Goal: Communication & Community: Answer question/provide support

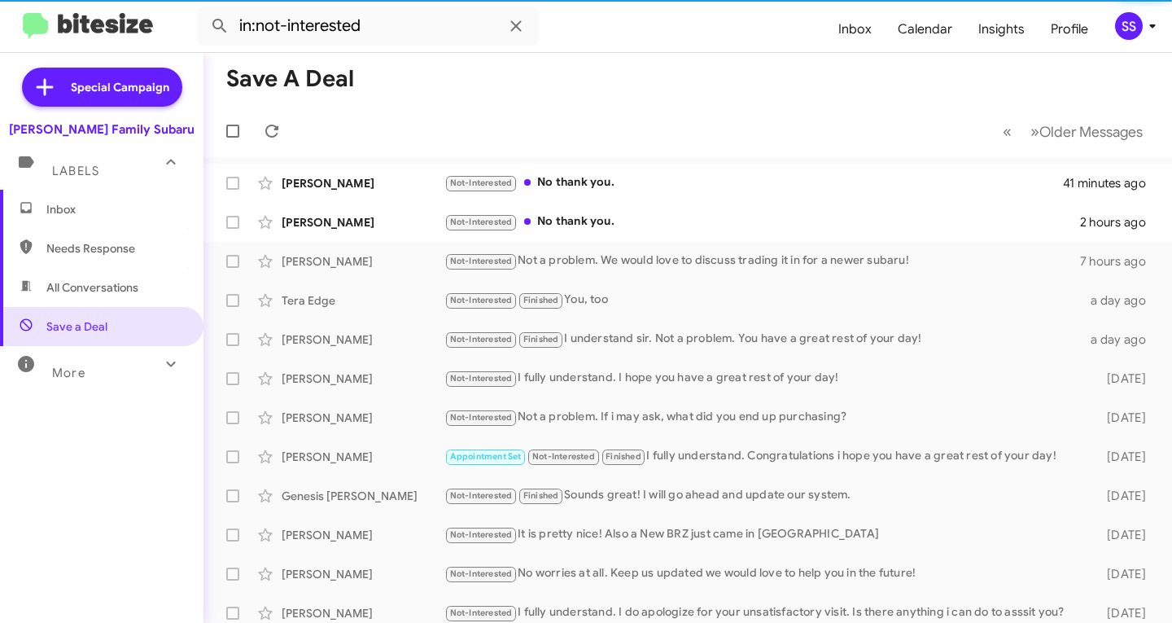
click at [99, 225] on span "Inbox" at bounding box center [101, 209] width 203 height 39
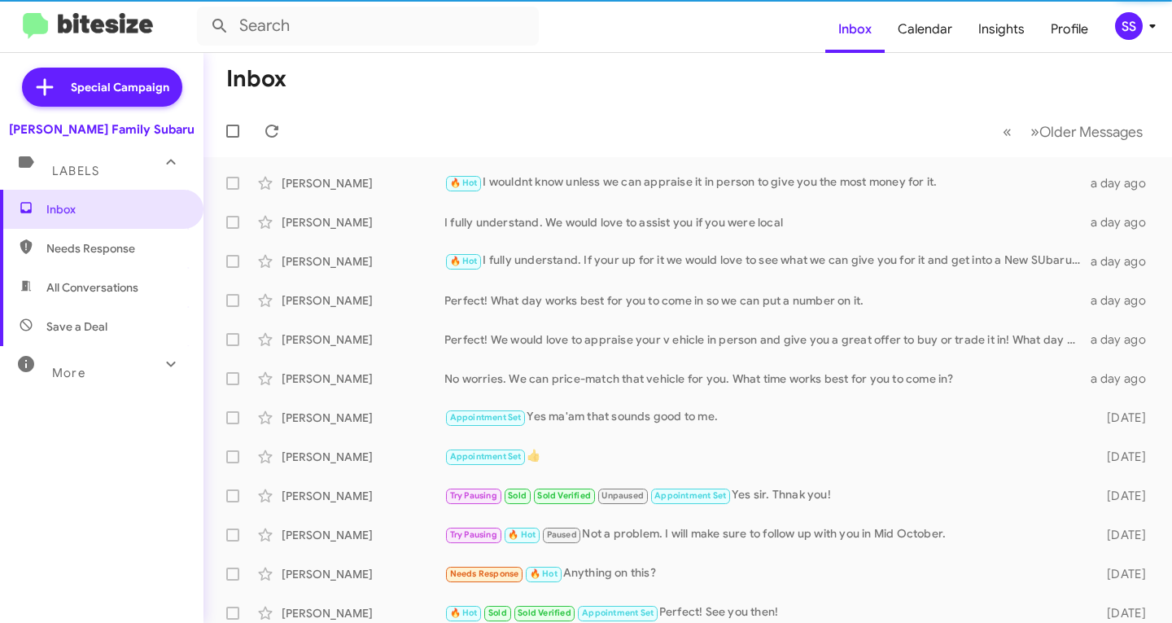
click at [112, 325] on span "Save a Deal" at bounding box center [101, 326] width 203 height 39
type input "in:not-interested"
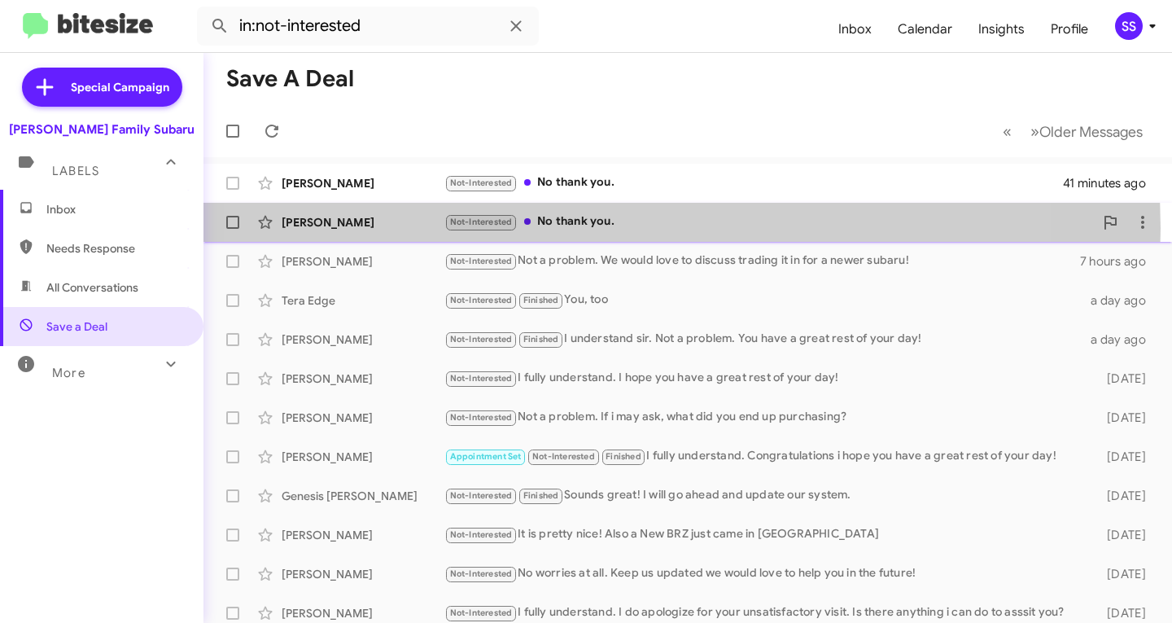
click at [588, 228] on div "Not-Interested No thank you." at bounding box center [768, 221] width 649 height 19
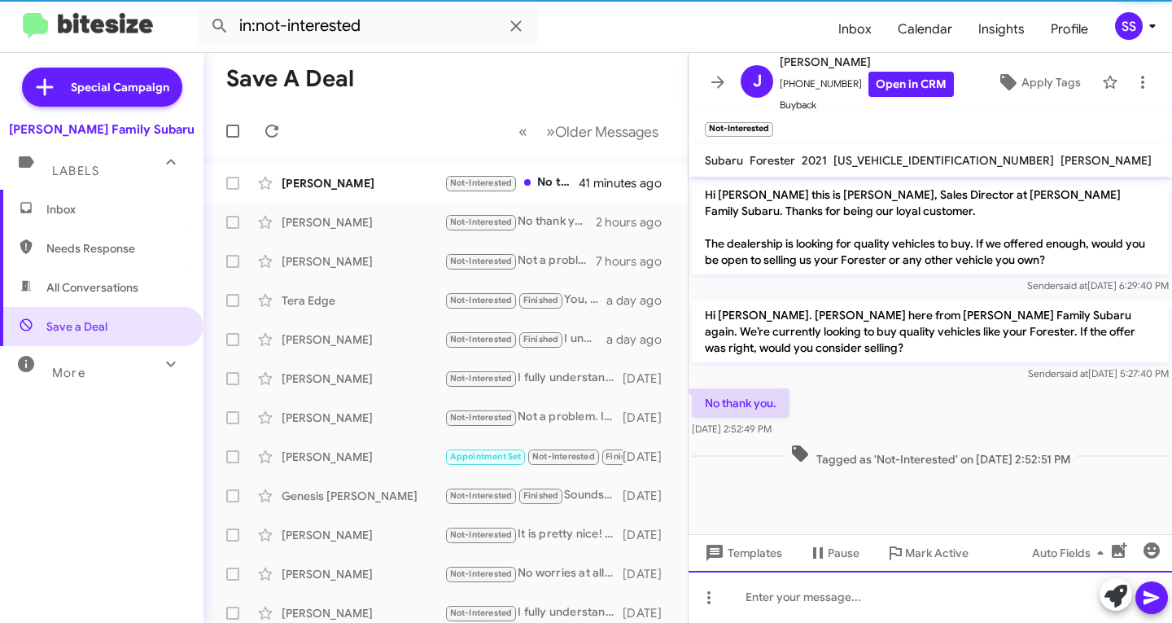
click at [845, 597] on div at bounding box center [930, 597] width 483 height 52
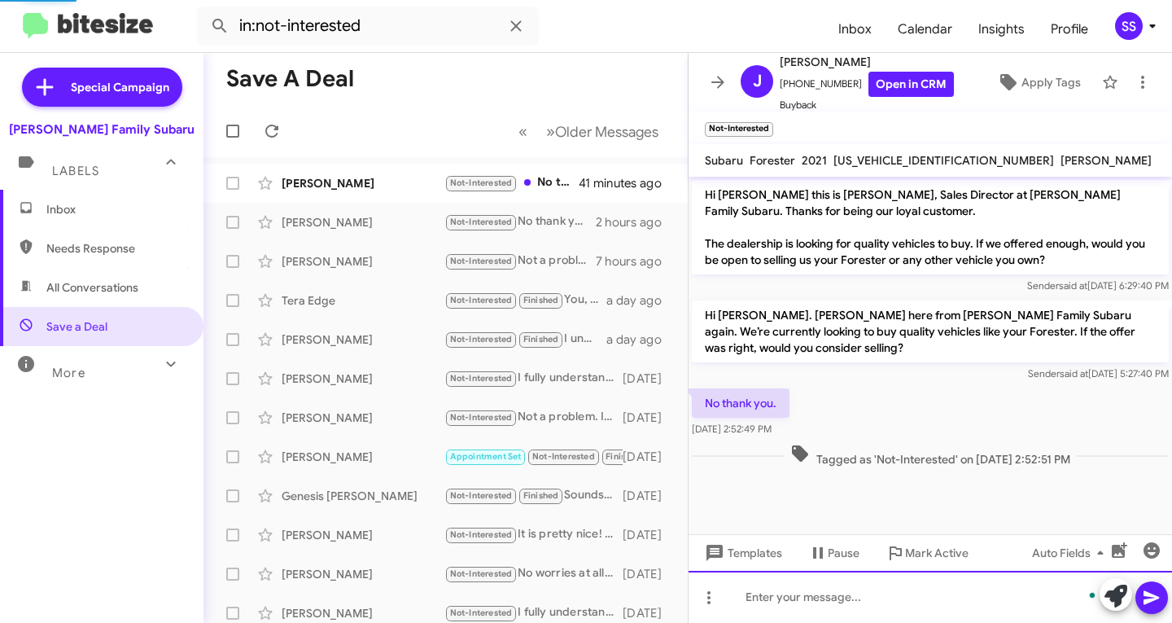
scroll to position [12, 0]
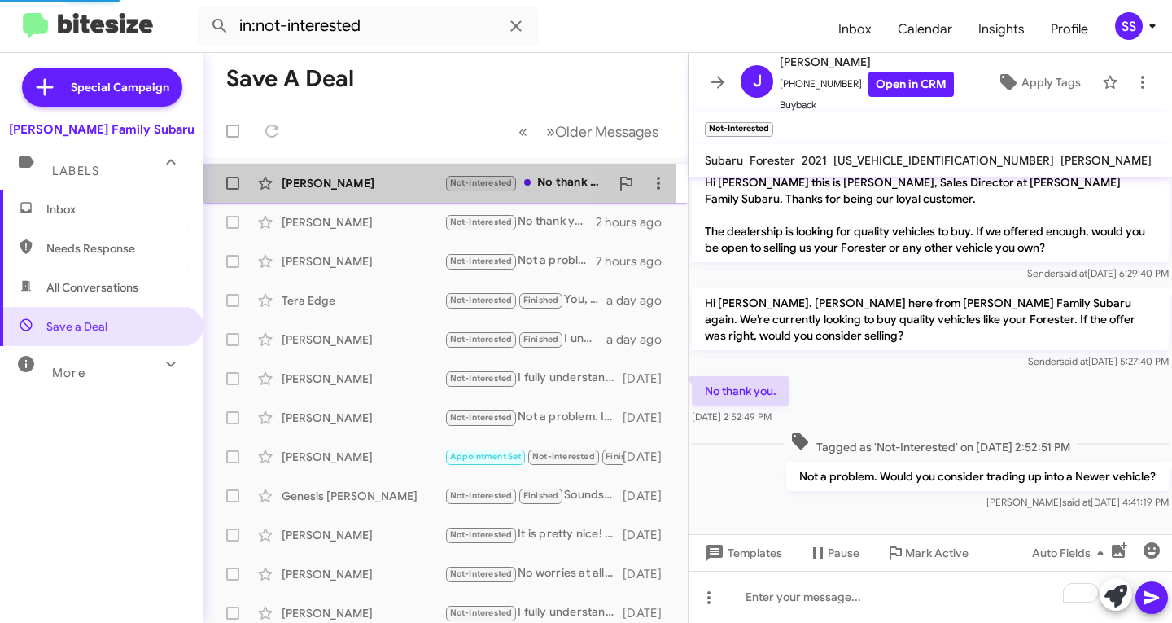
click at [326, 181] on div "[PERSON_NAME]" at bounding box center [363, 183] width 163 height 16
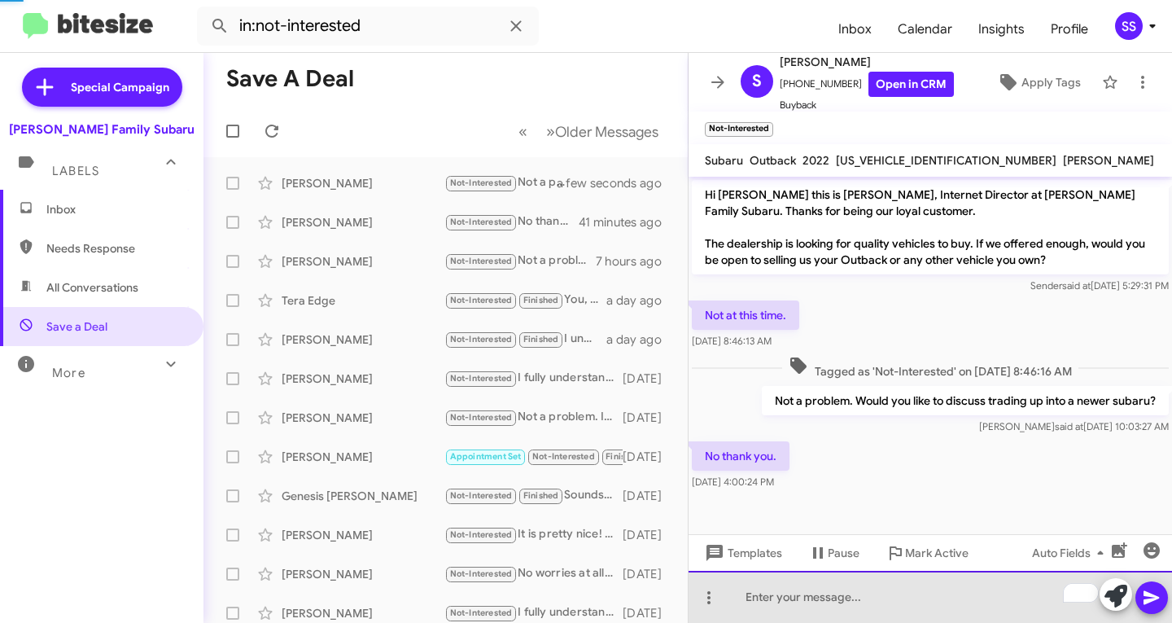
click at [866, 573] on div "To enrich screen reader interactions, please activate Accessibility in Grammarl…" at bounding box center [930, 597] width 483 height 52
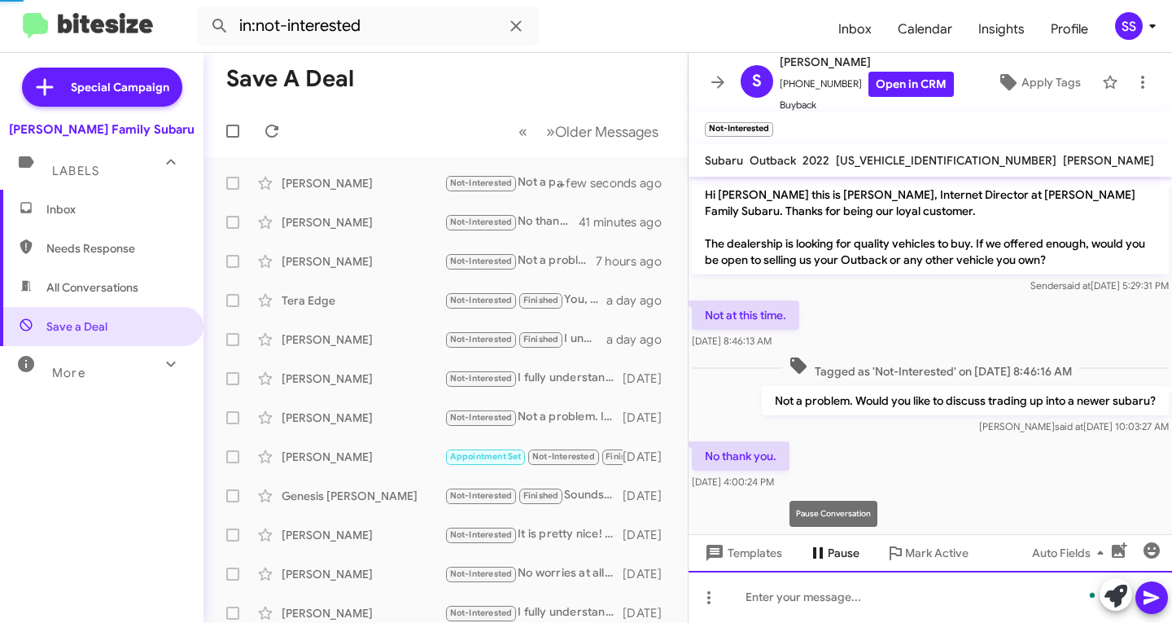
scroll to position [39, 0]
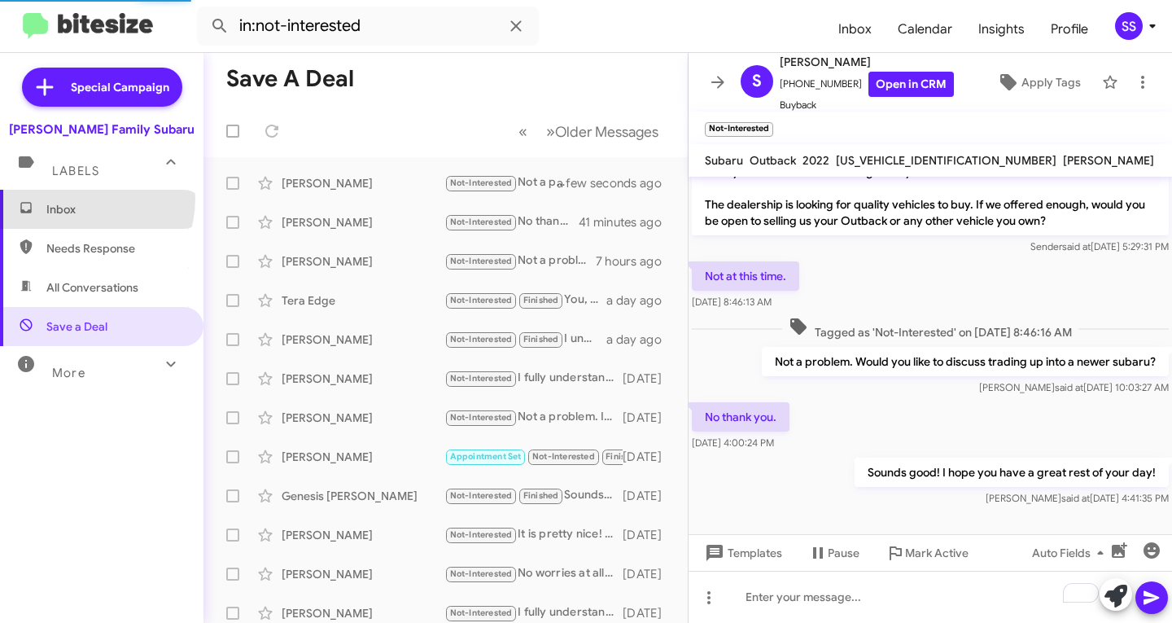
click at [77, 199] on span "Inbox" at bounding box center [101, 209] width 203 height 39
